Goal: Task Accomplishment & Management: Use online tool/utility

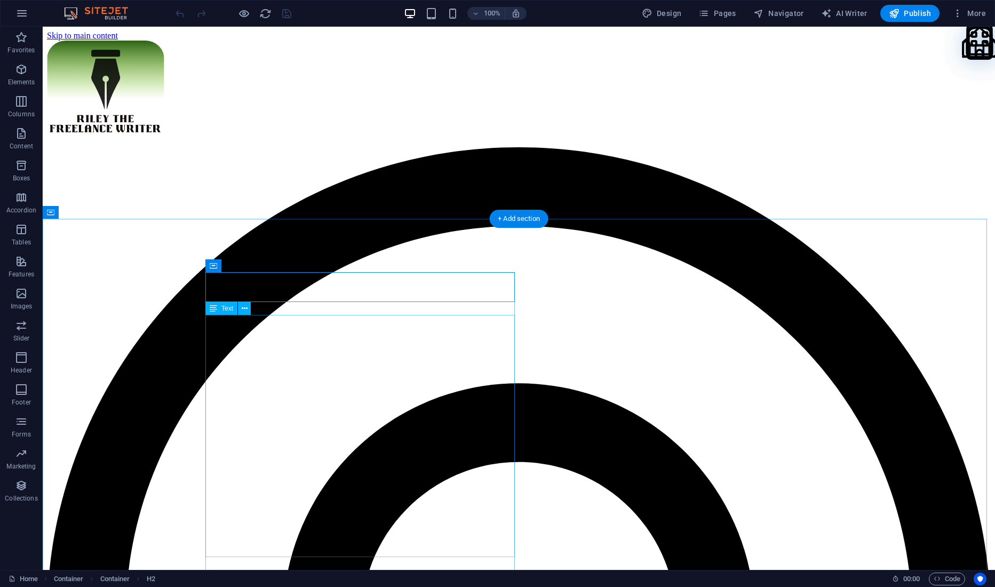
scroll to position [51, 0]
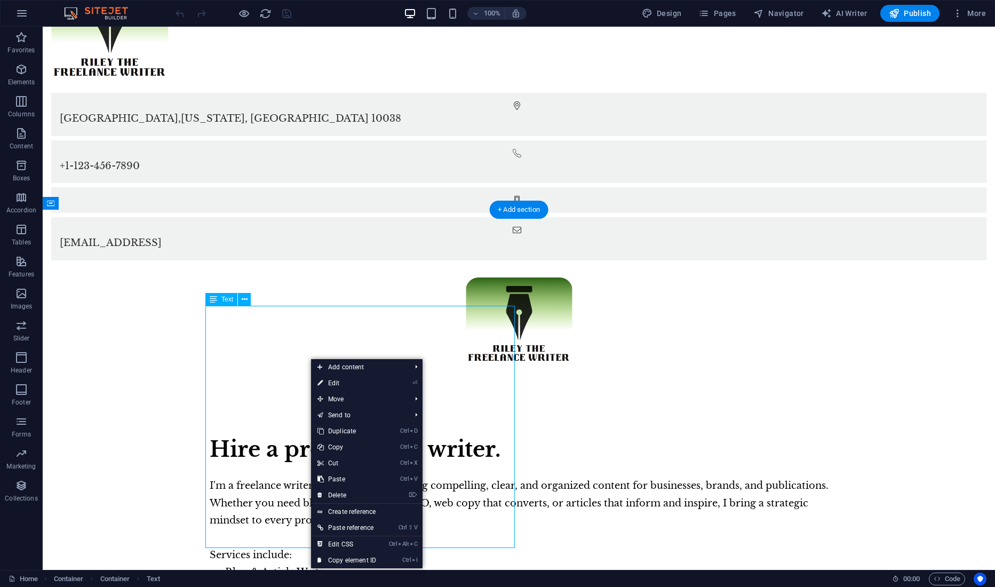
click at [266, 477] on div "I'm a freelance writer specializing in creating compelling, clear, and organize…" at bounding box center [519, 581] width 619 height 208
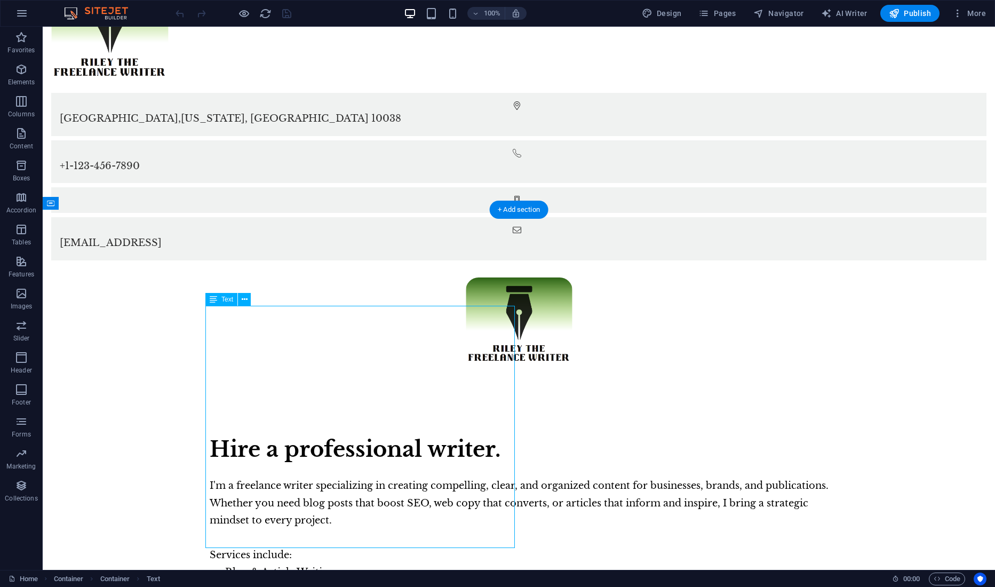
click at [211, 477] on div "I'm a freelance writer specializing in creating compelling, clear, and organize…" at bounding box center [519, 581] width 619 height 208
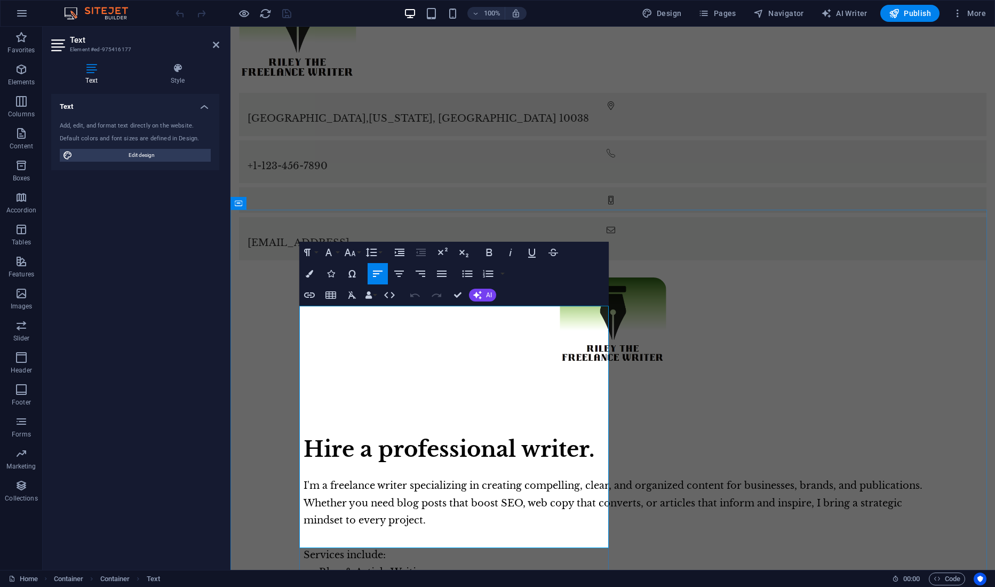
click at [307, 480] on span "I'm a freelance writer specializing in creating compelling, clear, and organize…" at bounding box center [613, 503] width 619 height 46
click at [298, 381] on div "Hire a professional writer. I'm a freelance writer specializing in creating com…" at bounding box center [613, 586] width 765 height 411
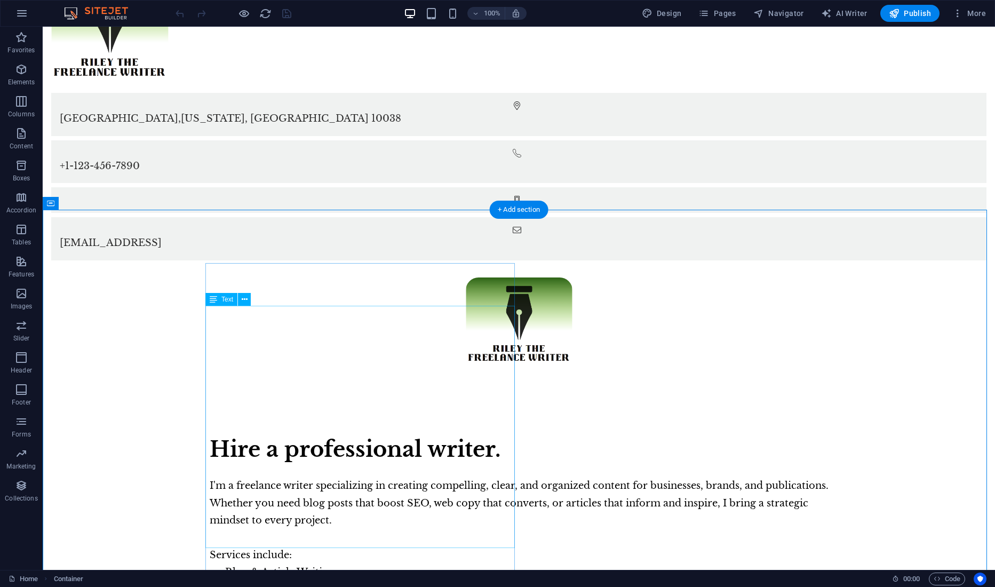
click at [265, 477] on div "I'm a freelance writer specializing in creating compelling, clear, and organize…" at bounding box center [519, 581] width 619 height 208
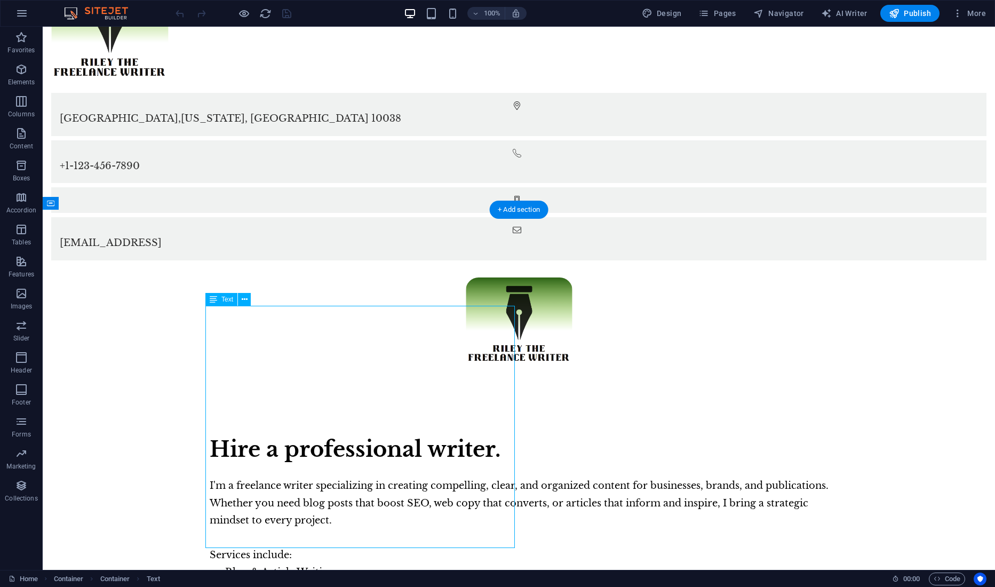
click at [265, 477] on div "I'm a freelance writer specializing in creating compelling, clear, and organize…" at bounding box center [519, 581] width 619 height 208
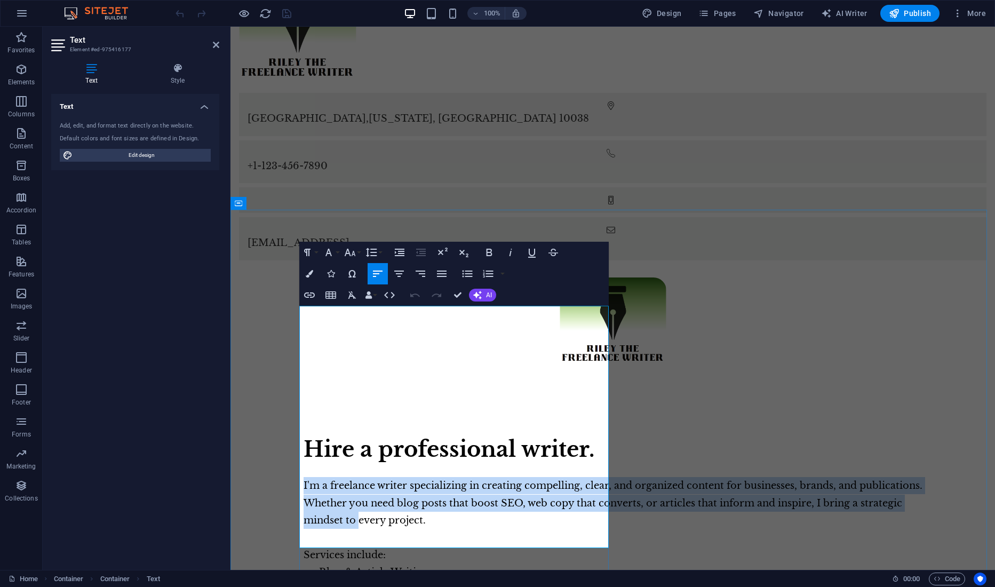
drag, startPoint x: 300, startPoint y: 312, endPoint x: 435, endPoint y: 381, distance: 151.6
click at [435, 480] on span "I'm a freelance writer specializing in creating compelling, clear, and organize…" at bounding box center [613, 503] width 619 height 46
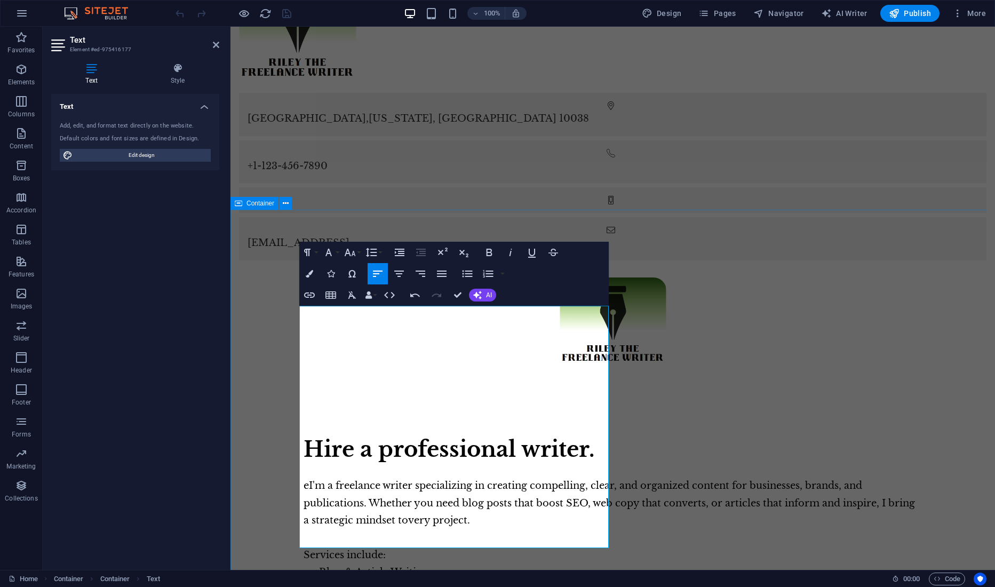
drag, startPoint x: 364, startPoint y: 525, endPoint x: 259, endPoint y: 320, distance: 230.1
click at [259, 381] on div "Hire a professional writer. e I'm a freelance writer specializing in creating c…" at bounding box center [613, 586] width 765 height 411
copy div "e I'm a freelance writer specializing in creating compelling, clear, and organi…"
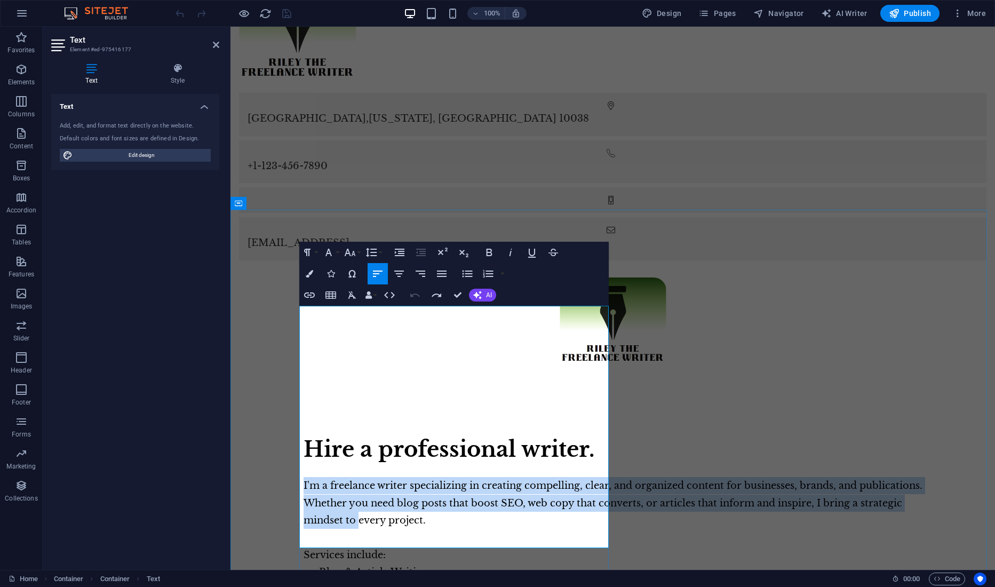
drag, startPoint x: 388, startPoint y: 530, endPoint x: 282, endPoint y: 319, distance: 237.0
click at [282, 381] on div "Hire a professional writer. I'm a freelance writer specializing in creating com…" at bounding box center [613, 586] width 765 height 411
copy div "I'm a freelance writer specializing in creating compelling, clear, and organize…"
